Goal: Transaction & Acquisition: Purchase product/service

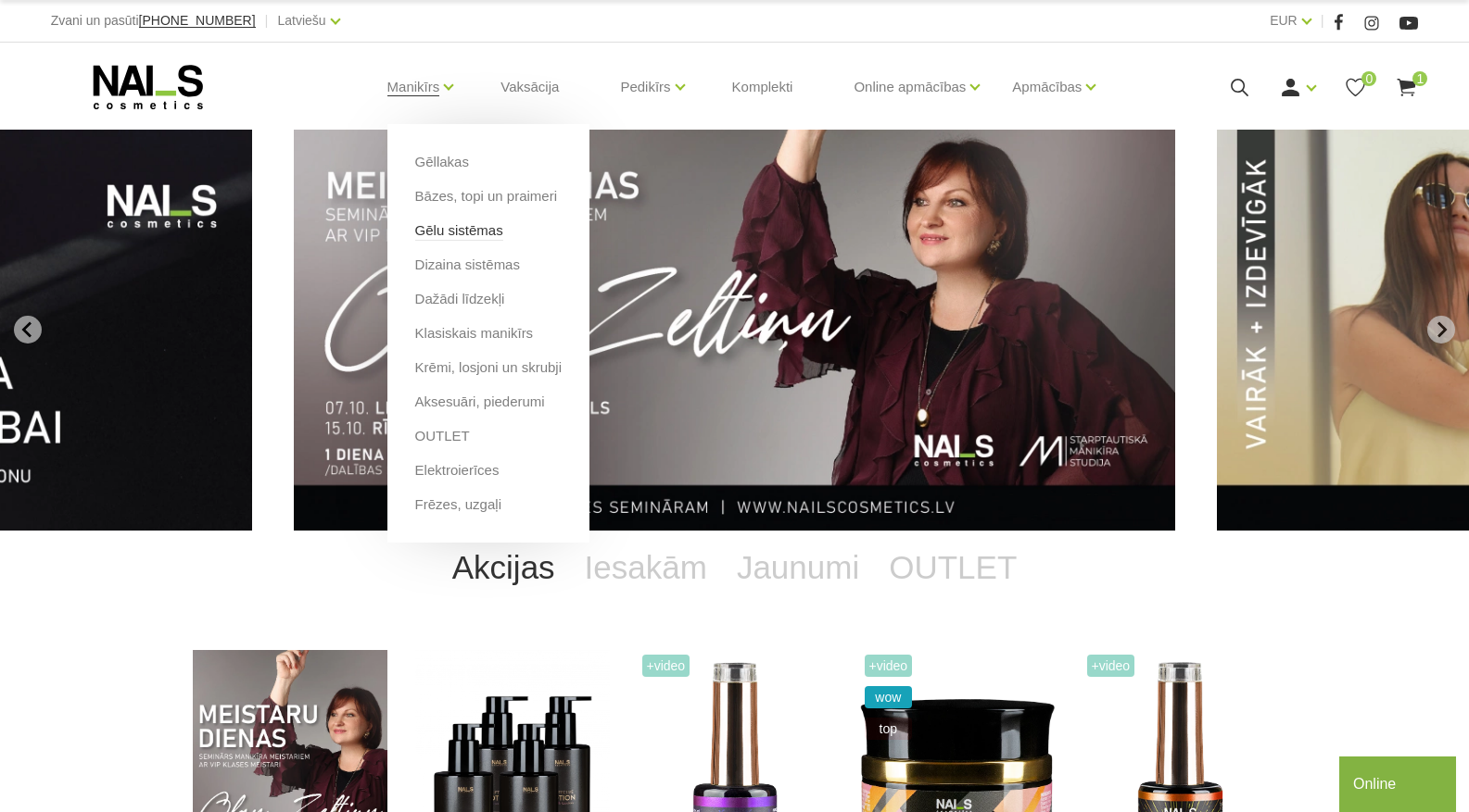
click at [459, 229] on link "Gēlu sistēmas" at bounding box center [459, 231] width 88 height 20
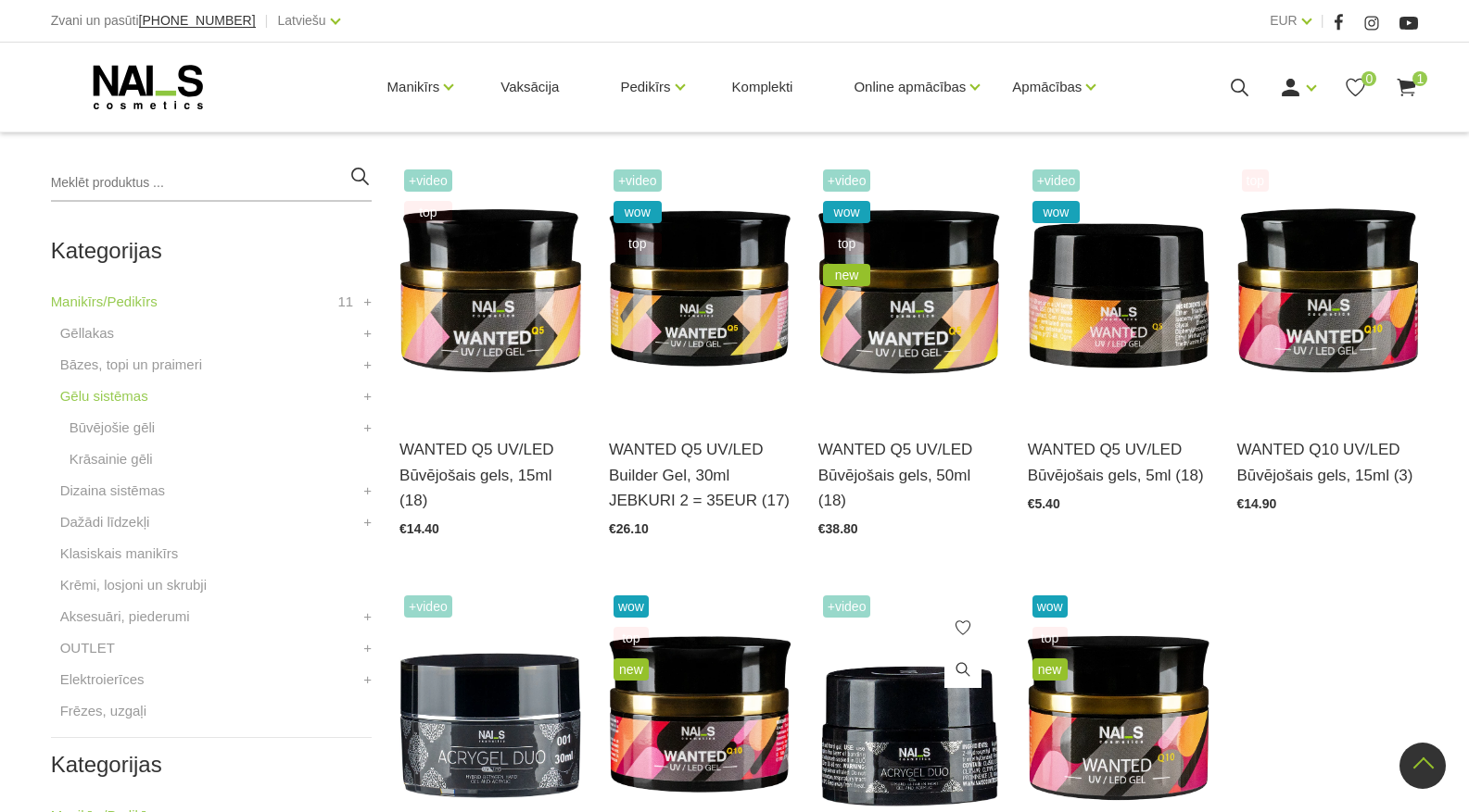
scroll to position [278, 0]
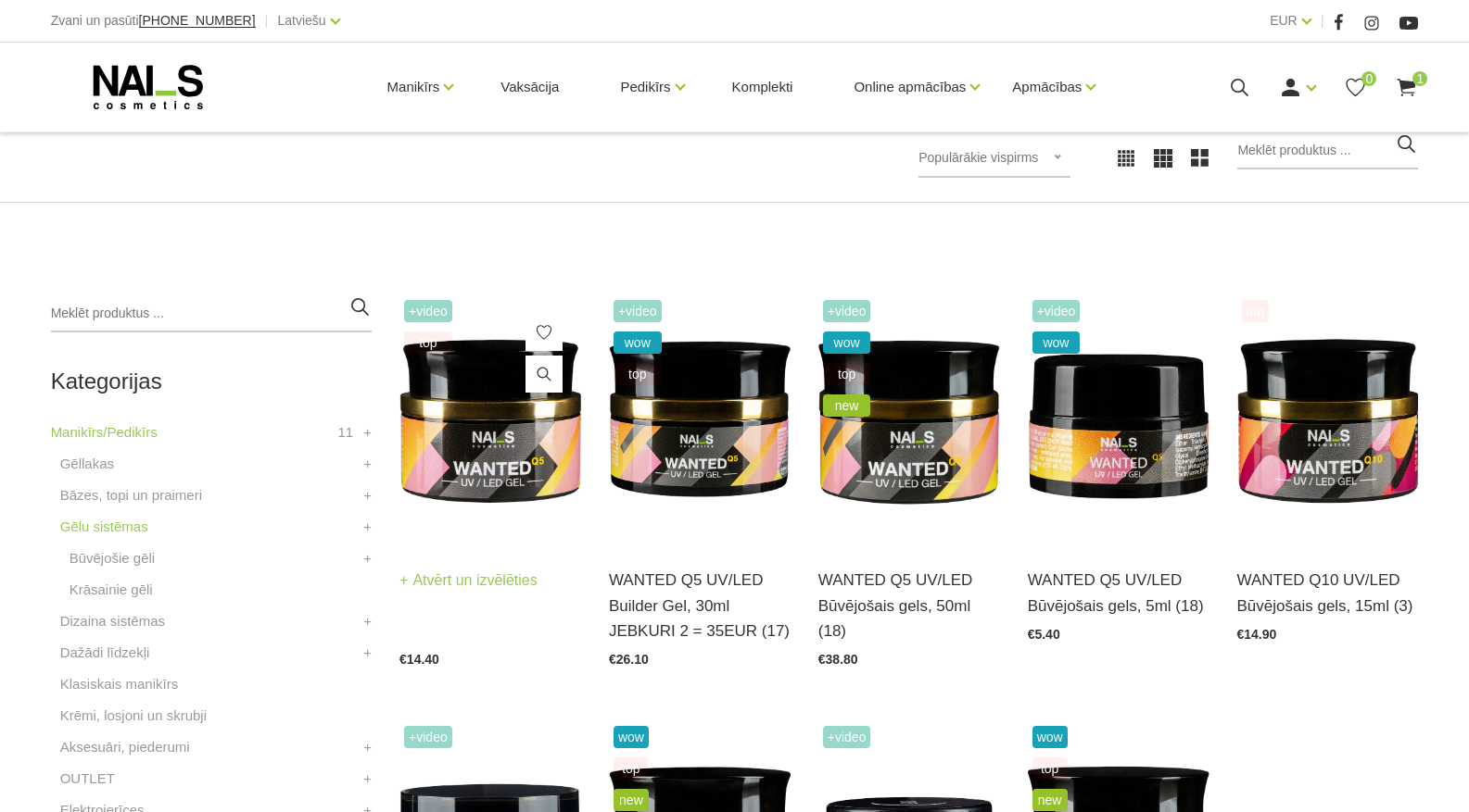
click at [454, 581] on link "Atvērt un izvēlēties" at bounding box center [468, 581] width 138 height 26
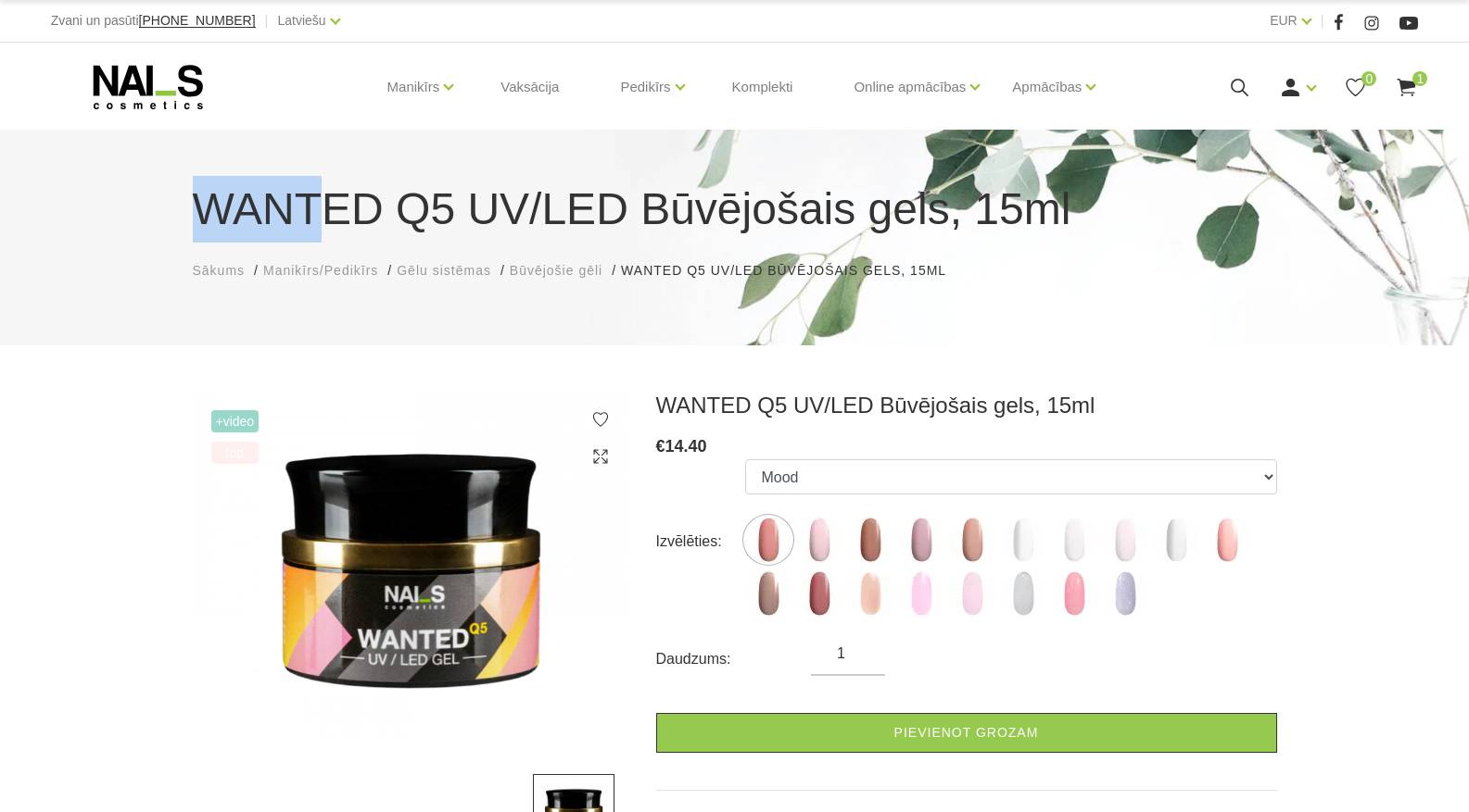
drag, startPoint x: 191, startPoint y: 218, endPoint x: 328, endPoint y: 208, distance: 137.4
click at [328, 208] on div "WANTED Q5 UV/LED Būvējošais gels, 15ml Sākums Manikīrs/Pedikīrs Gēlu sistēmas B…" at bounding box center [734, 228] width 1112 height 105
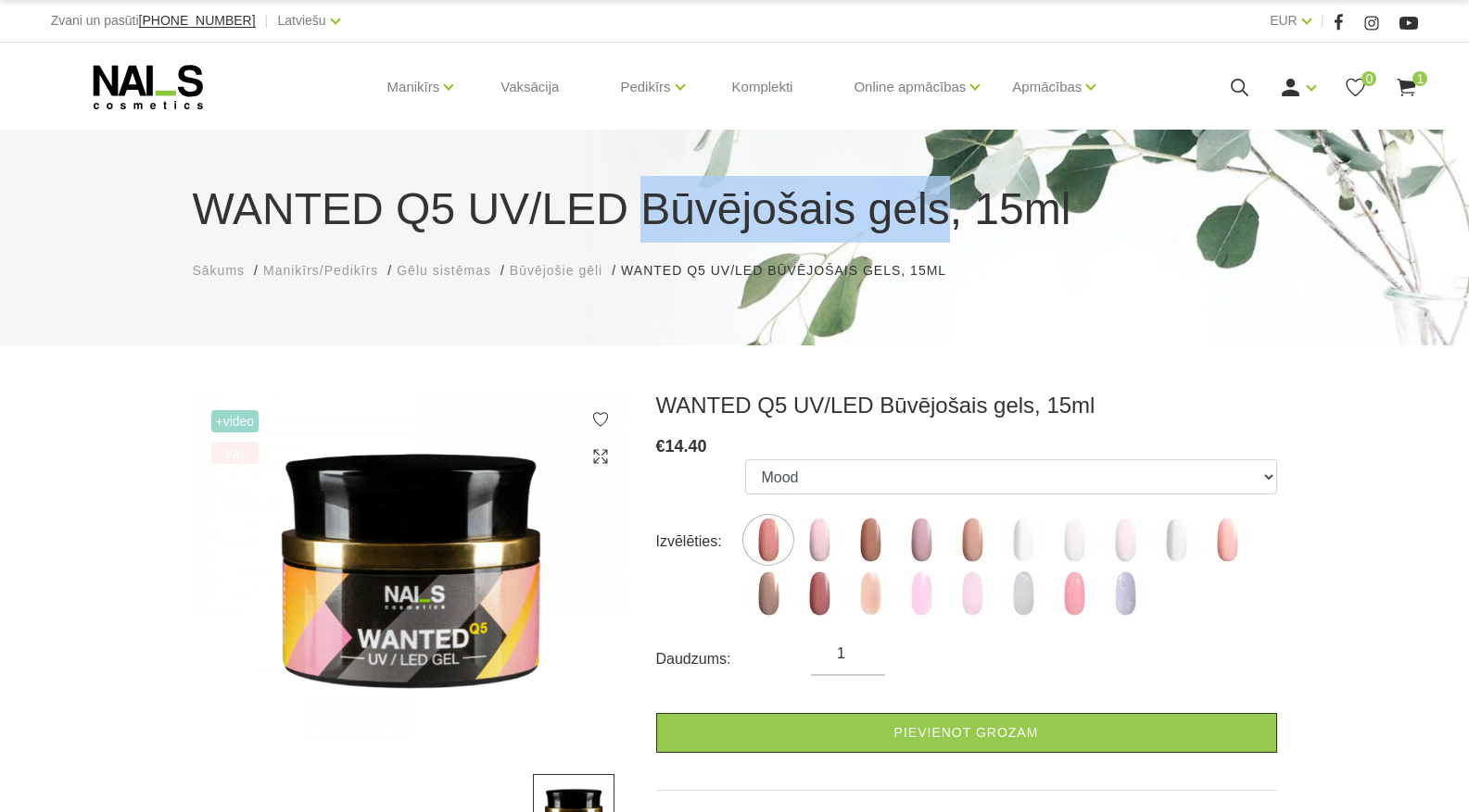
drag, startPoint x: 611, startPoint y: 210, endPoint x: 905, endPoint y: 221, distance: 294.2
click at [905, 221] on h1 "WANTED Q5 UV/LED Būvējošais gels, 15ml" at bounding box center [734, 209] width 1084 height 67
copy h1 "Būvējošais gels"
